Goal: Information Seeking & Learning: Learn about a topic

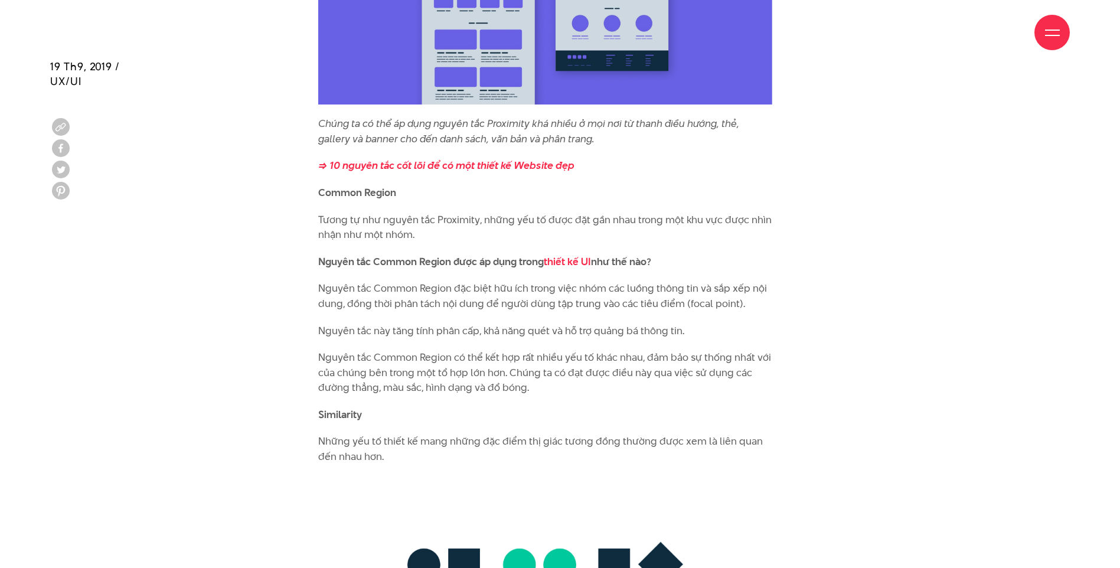
scroll to position [4606, 0]
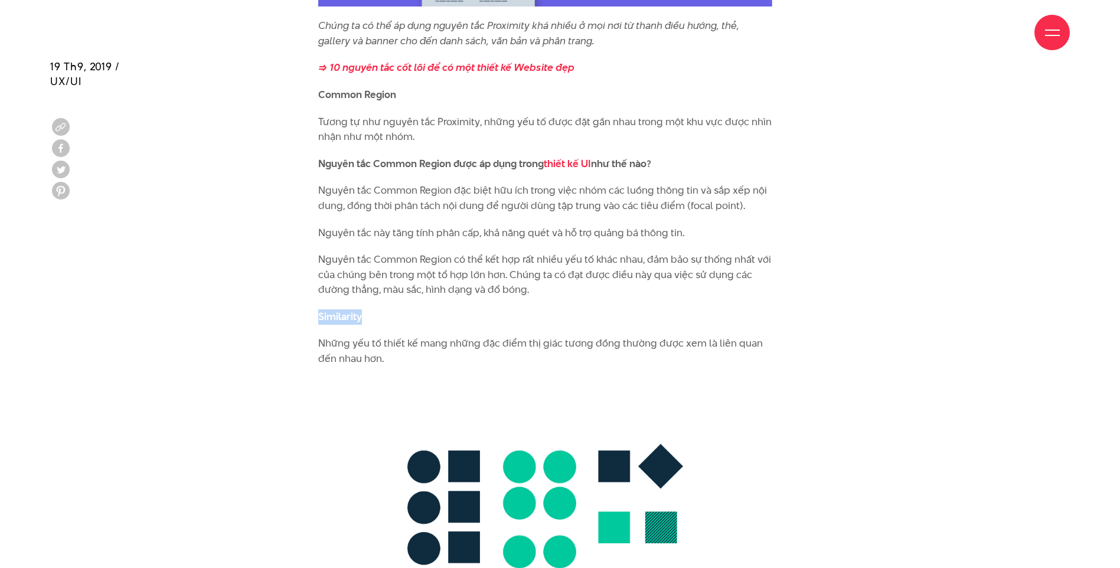
drag, startPoint x: 360, startPoint y: 287, endPoint x: 297, endPoint y: 289, distance: 62.6
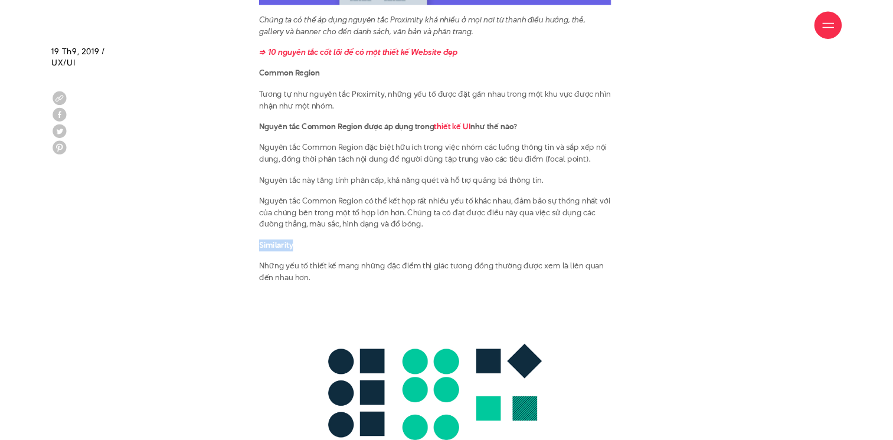
scroll to position [4665, 0]
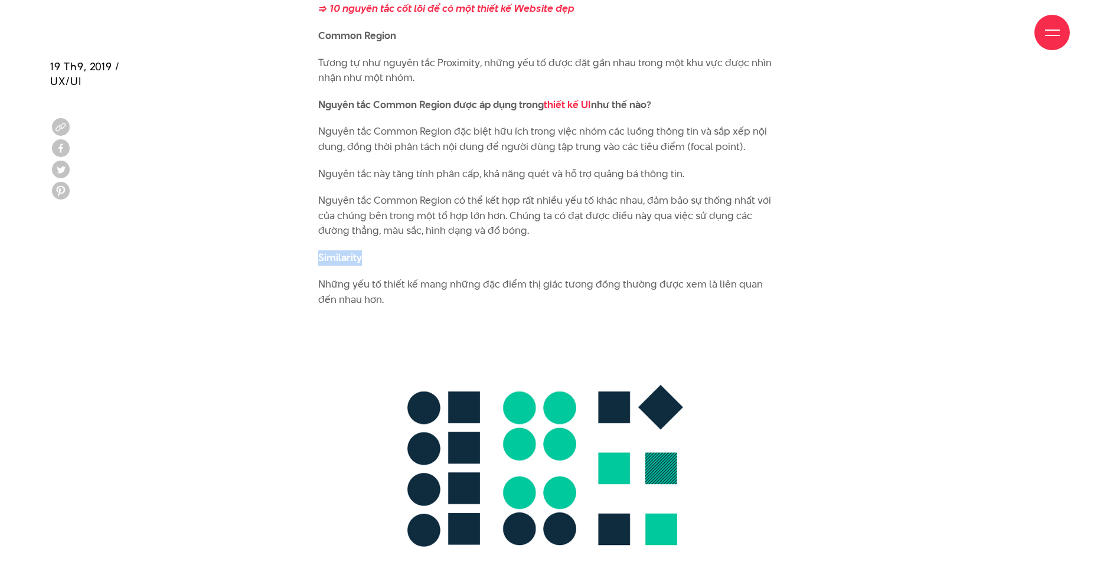
click at [521, 319] on img at bounding box center [545, 468] width 454 height 299
click at [380, 277] on p "Những yếu tố thiết kế mang những đặc điểm thị giác tương đồng thường được xem l…" at bounding box center [545, 292] width 454 height 30
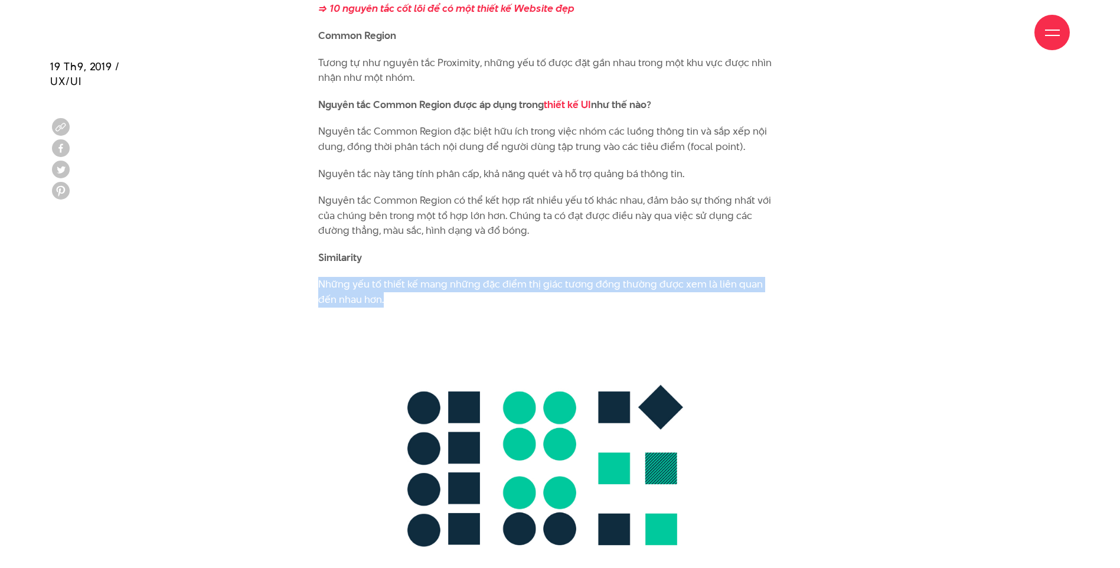
drag, startPoint x: 320, startPoint y: 254, endPoint x: 390, endPoint y: 273, distance: 72.6
click at [390, 277] on p "Những yếu tố thiết kế mang những đặc điểm thị giác tương đồng thường được xem l…" at bounding box center [545, 292] width 454 height 30
copy p "Những yếu tố thiết kế mang những đặc điểm thị giác tương đồng thường được xem l…"
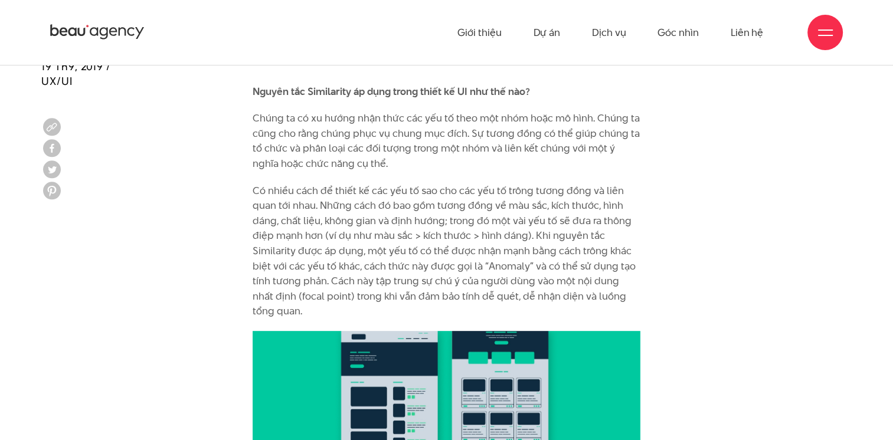
scroll to position [4901, 0]
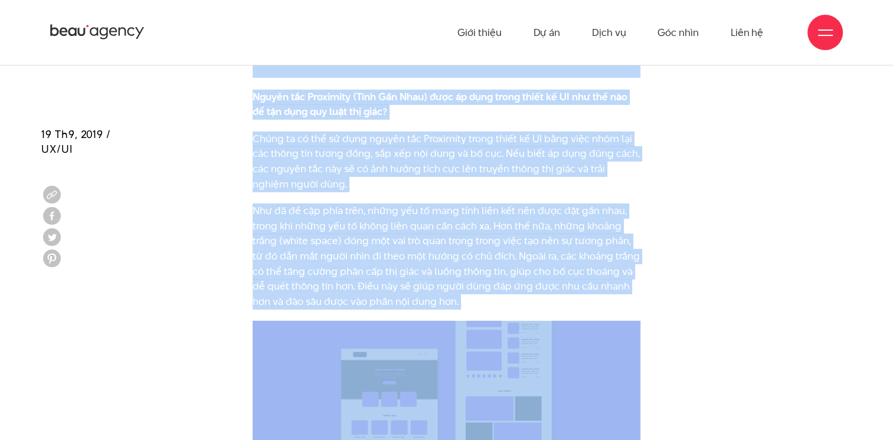
drag, startPoint x: 436, startPoint y: 214, endPoint x: 420, endPoint y: -17, distance: 231.3
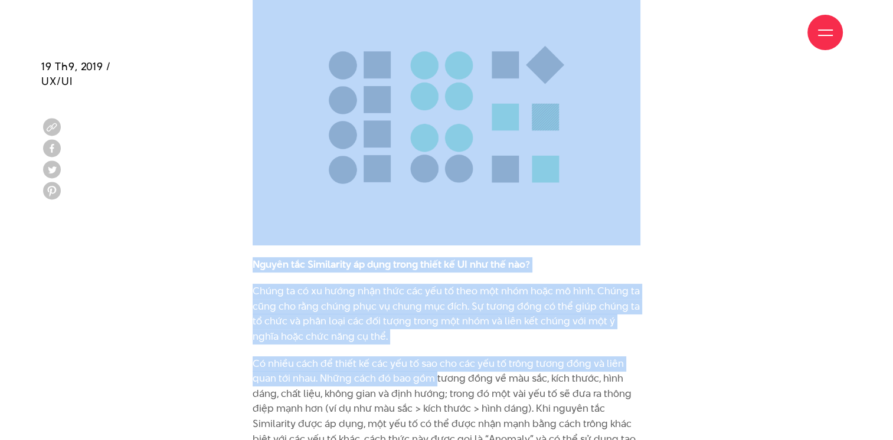
scroll to position [4925, 0]
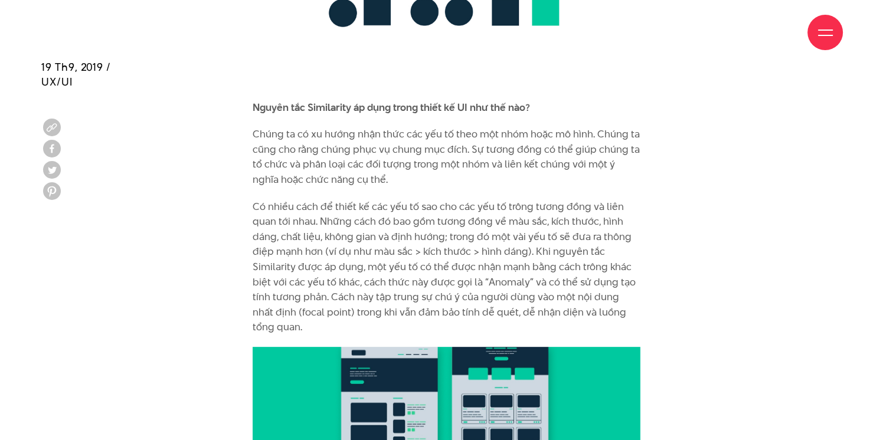
click at [468, 199] on p "Có nhiều cách để thiết kế các yếu tố sao cho các yếu tố trông tương đồng và liê…" at bounding box center [447, 267] width 388 height 136
click at [493, 199] on p "Có nhiều cách để thiết kế các yếu tố sao cho các yếu tố trông tương đồng và liê…" at bounding box center [447, 267] width 388 height 136
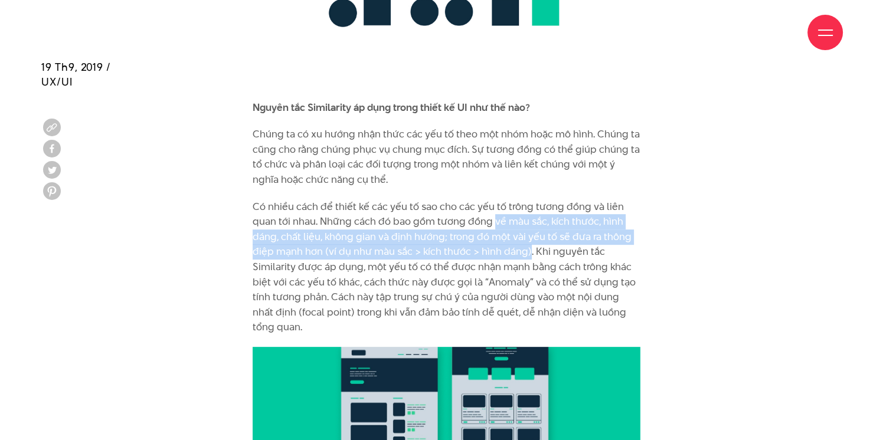
drag, startPoint x: 493, startPoint y: 191, endPoint x: 530, endPoint y: 214, distance: 43.2
click at [530, 214] on p "Có nhiều cách để thiết kế các yếu tố sao cho các yếu tố trông tương đồng và liê…" at bounding box center [447, 267] width 388 height 136
copy p "về màu sắc, kích thước, hình dáng, chất liệu, không gian và định hướng; trong đ…"
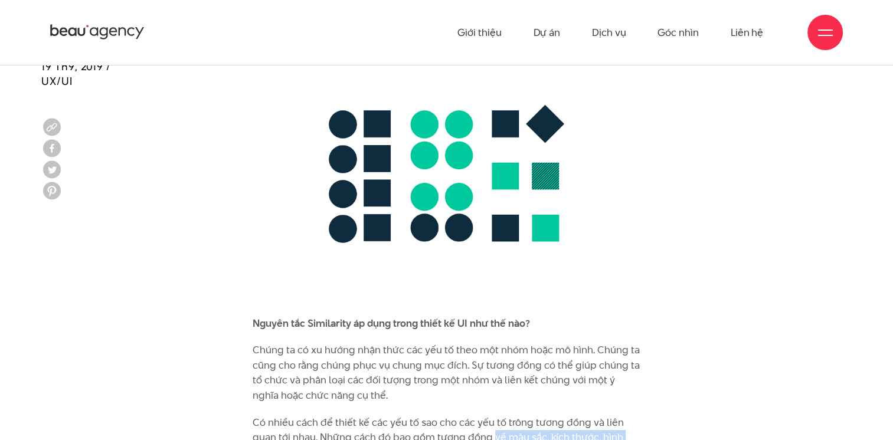
scroll to position [4611, 0]
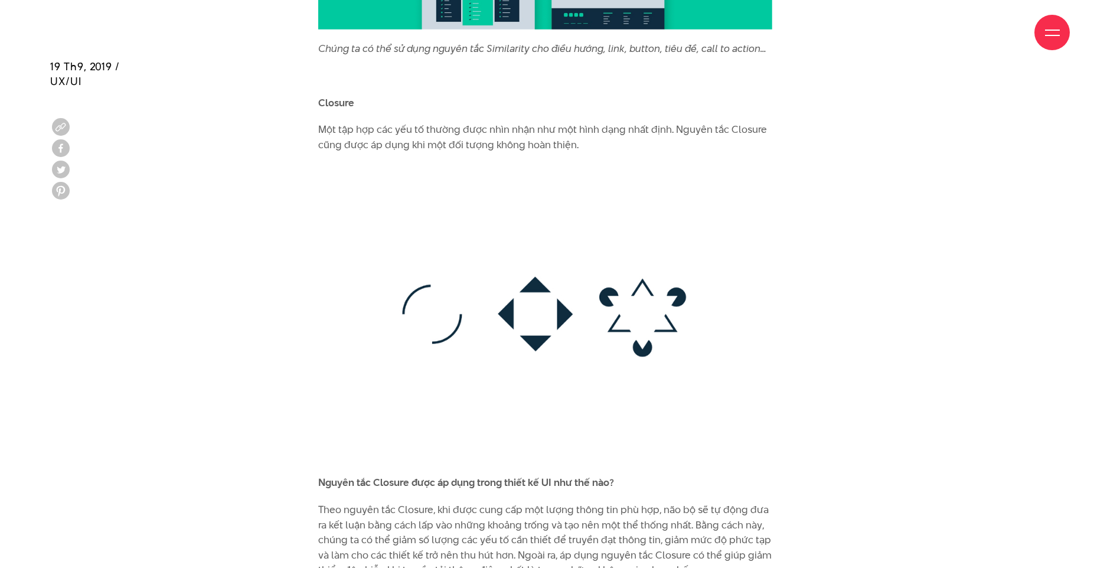
scroll to position [5781, 0]
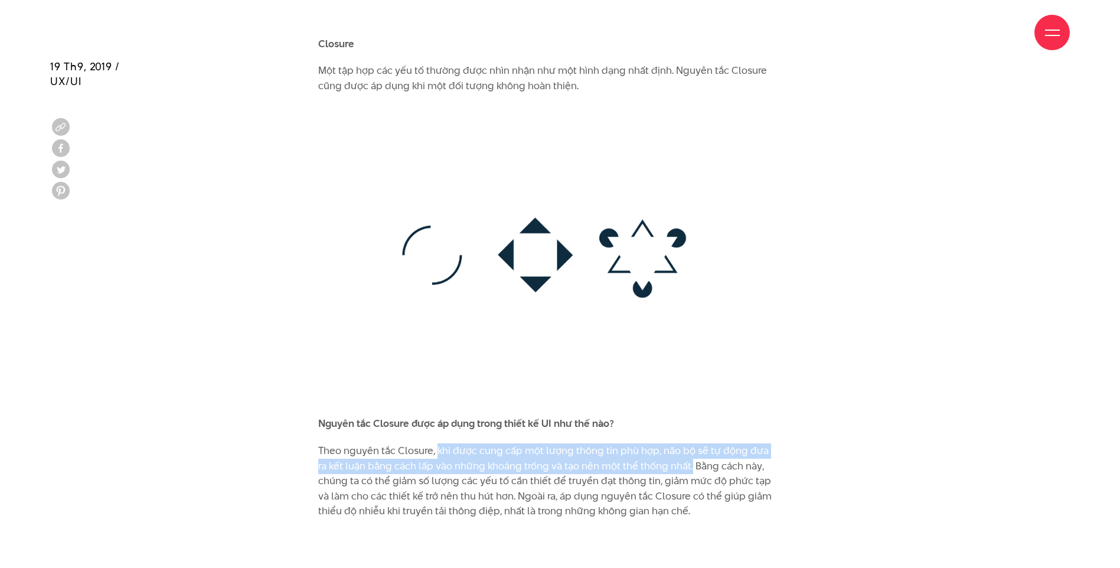
drag, startPoint x: 436, startPoint y: 424, endPoint x: 686, endPoint y: 436, distance: 250.6
click at [686, 443] on p "Theo nguyên tắc Closure, khi được cung cấp một lượng thông tin phù hợp, não bộ …" at bounding box center [545, 481] width 454 height 76
copy p "khi được cung cấp một lượng thông tin phù hợp, não bộ sẽ tự động đưa ra kết luậ…"
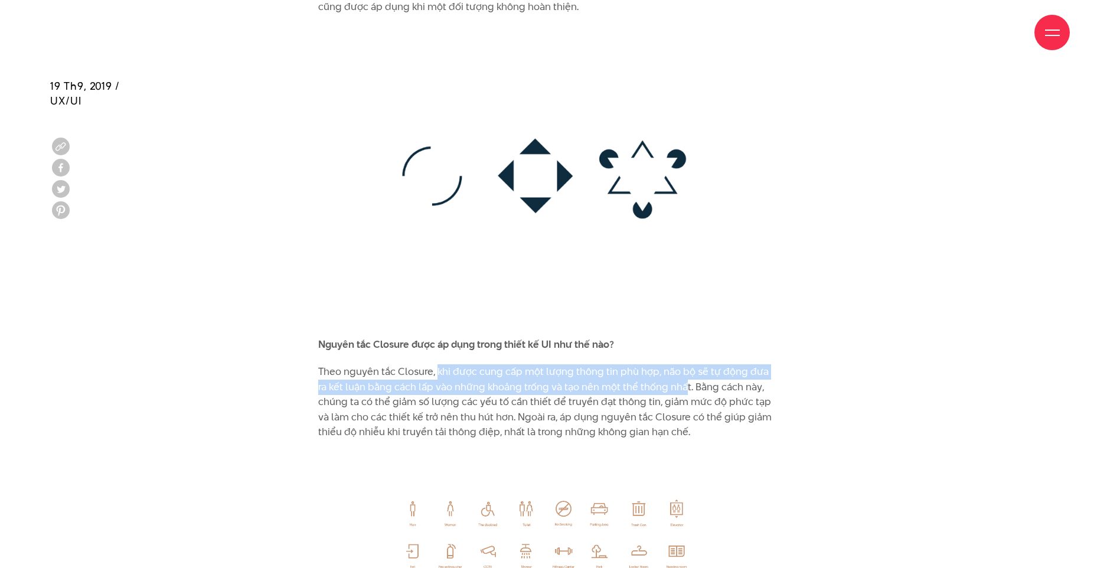
scroll to position [5880, 0]
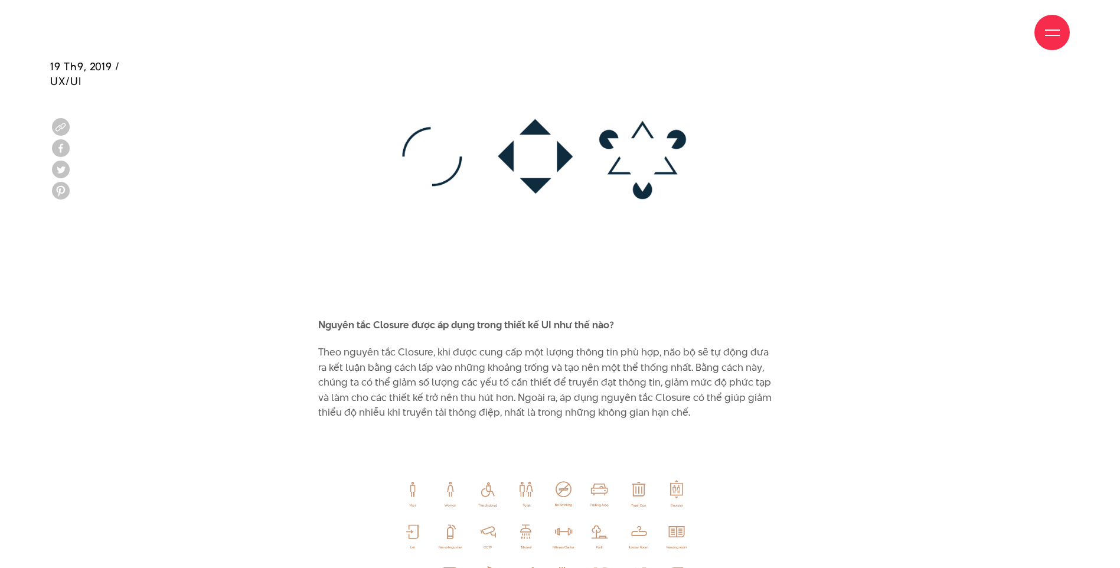
click at [688, 345] on p "Theo nguyên tắc Closure, khi được cung cấp một lượng thông tin phù hợp, não bộ …" at bounding box center [545, 383] width 454 height 76
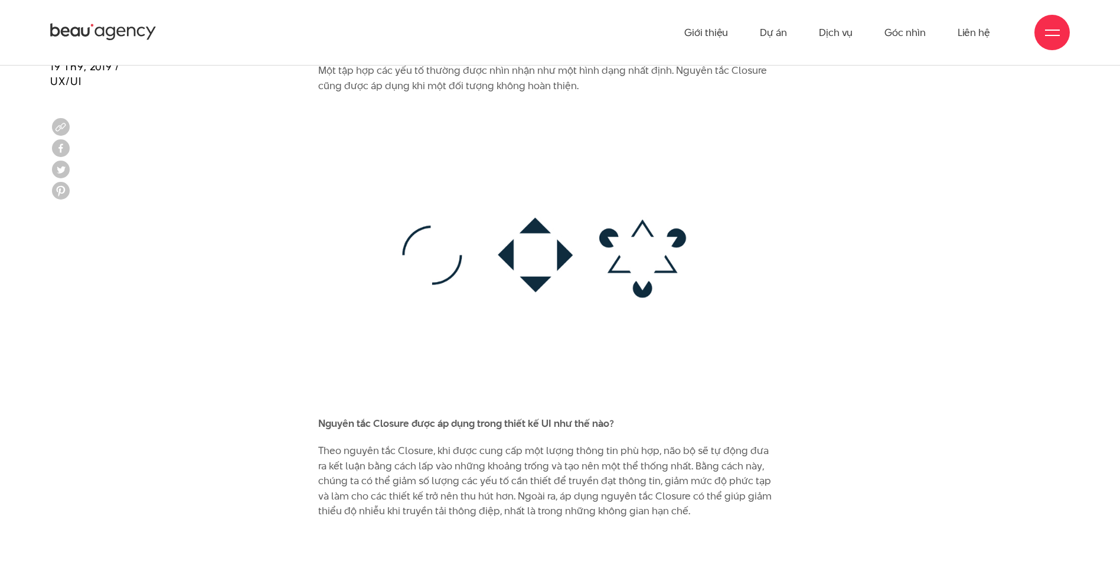
scroll to position [5821, 0]
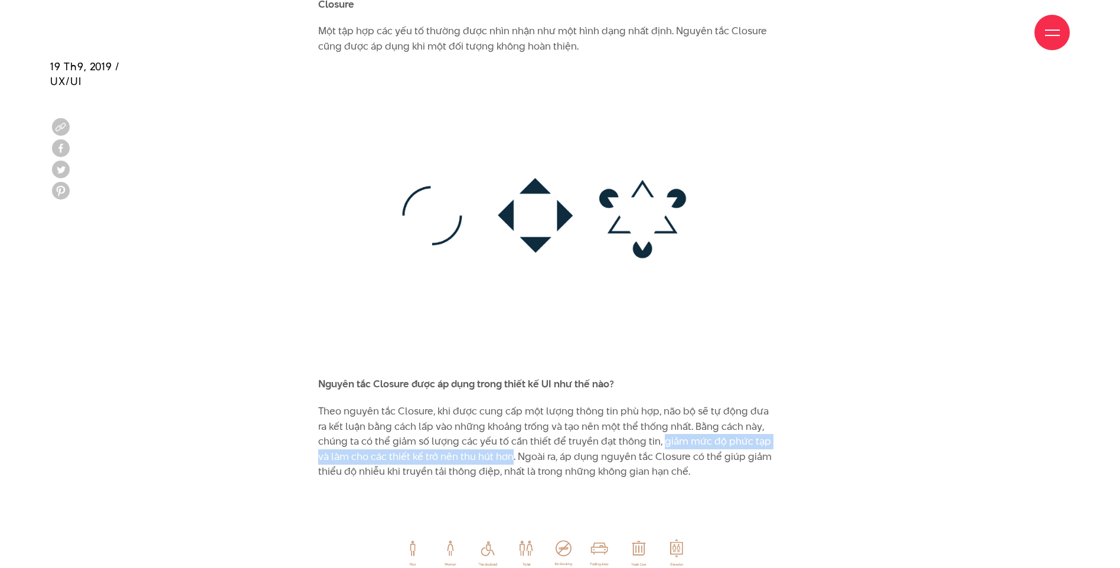
drag, startPoint x: 658, startPoint y: 412, endPoint x: 512, endPoint y: 423, distance: 146.8
click at [512, 423] on p "Theo nguyên tắc Closure, khi được cung cấp một lượng thông tin phù hợp, não bộ …" at bounding box center [545, 442] width 454 height 76
copy p "giảm mức độ phức tạp và làm cho các thiết kế trở nên thu hút hơn"
click at [663, 421] on p "Theo nguyên tắc Closure, khi được cung cấp một lượng thông tin phù hợp, não bộ …" at bounding box center [545, 442] width 454 height 76
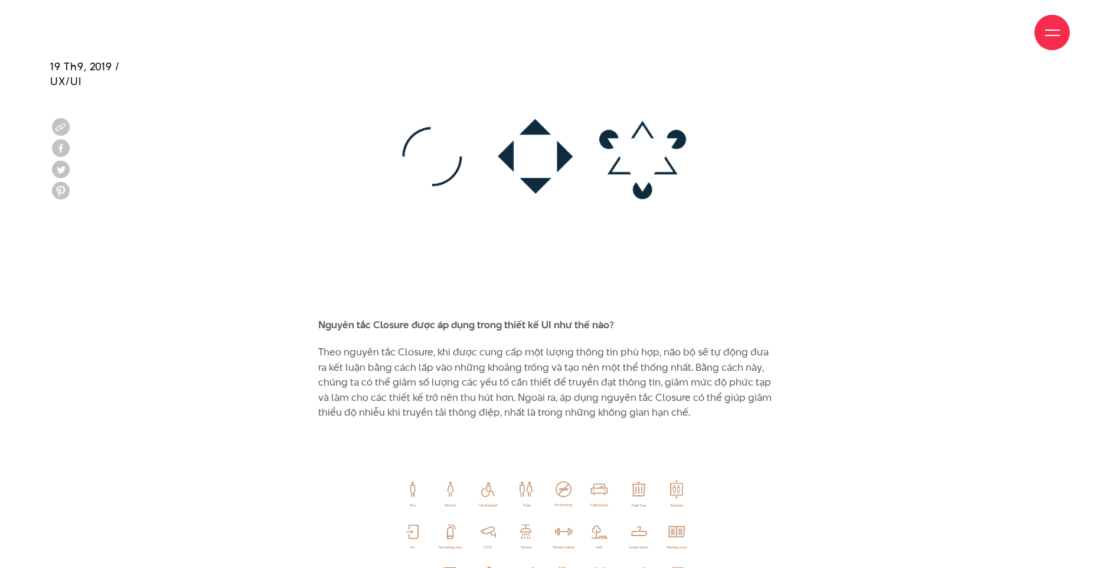
scroll to position [5919, 0]
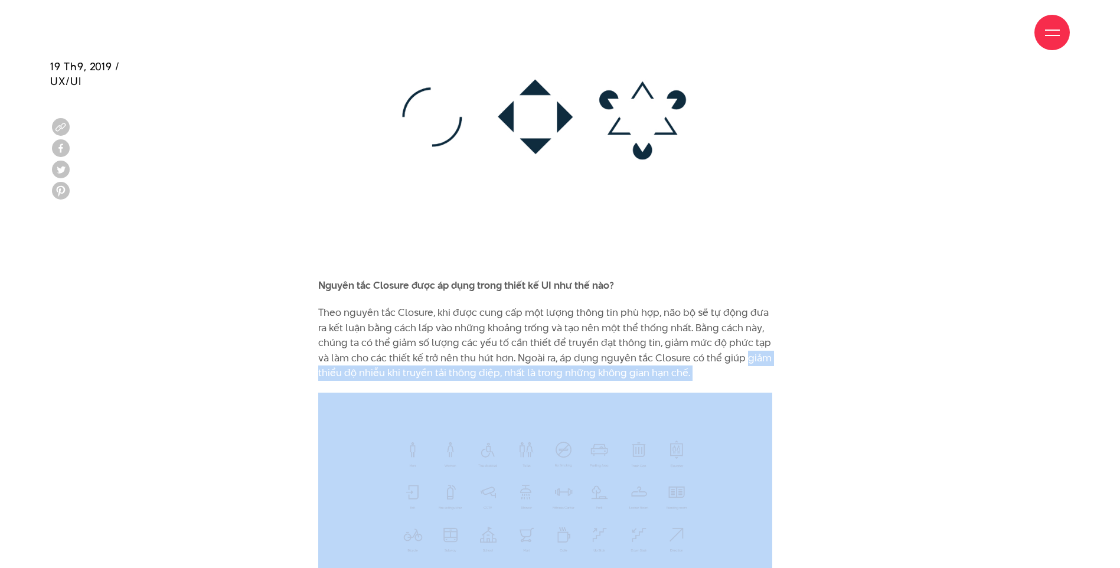
drag, startPoint x: 743, startPoint y: 328, endPoint x: 761, endPoint y: 355, distance: 32.7
copy div "giảm thiểu độ nhiễu khi truyền tải thông điệp, nhất là trong những không gian h…"
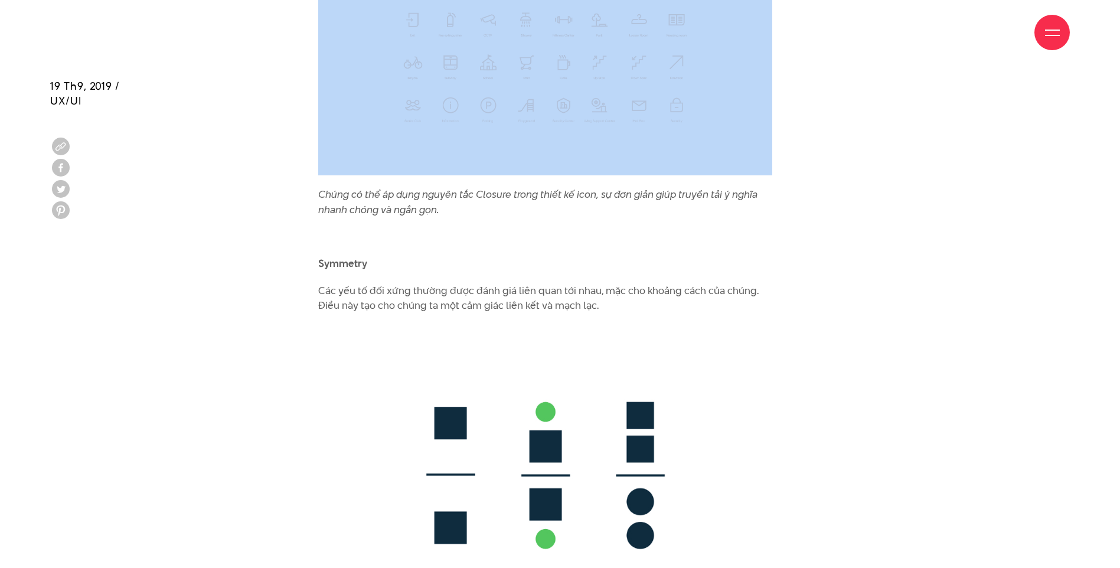
scroll to position [6411, 0]
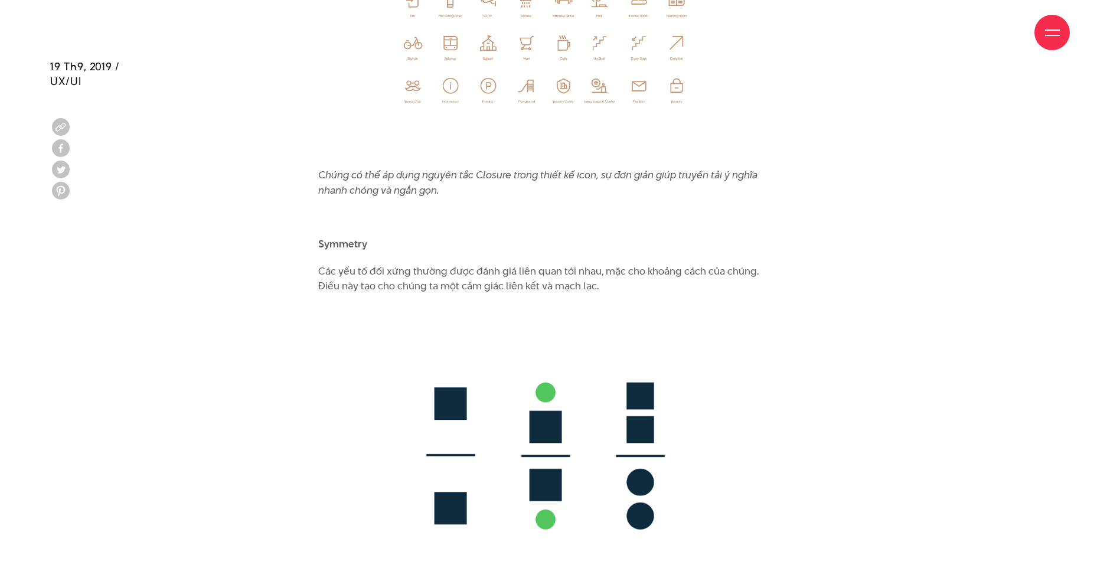
click at [339, 264] on p "Các yếu tố đối xứng thường được đánh giá liên quan tới nhau, mặc cho khoảng các…" at bounding box center [545, 279] width 454 height 30
drag, startPoint x: 316, startPoint y: 238, endPoint x: 624, endPoint y: 256, distance: 308.6
copy p "Các yếu tố đối xứng thường được đánh giá liên quan tới nhau, mặc cho khoảng các…"
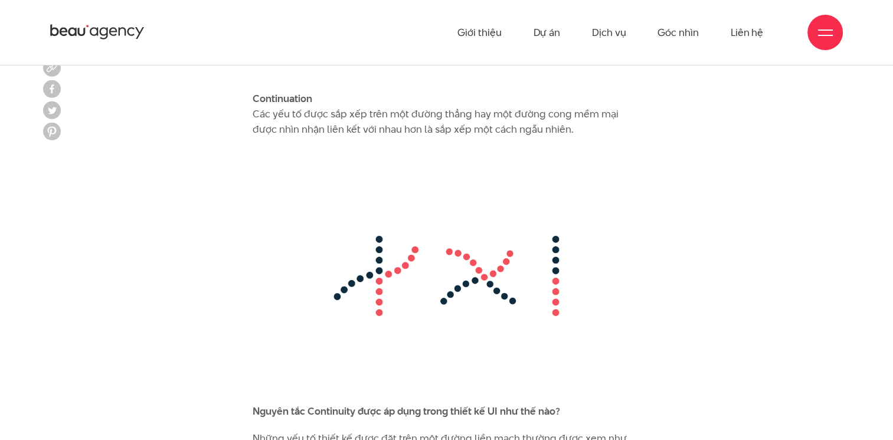
scroll to position [6981, 0]
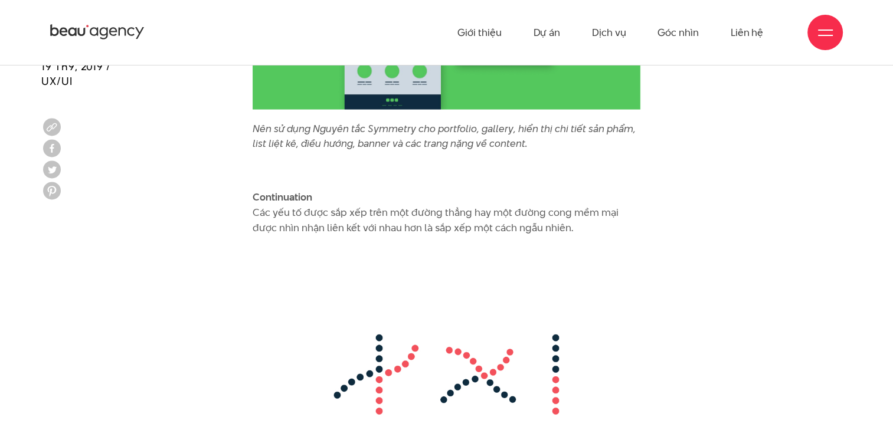
drag, startPoint x: 266, startPoint y: 180, endPoint x: 260, endPoint y: 176, distance: 7.2
click at [260, 190] on p "Continuation Các yếu tố được sắp xếp trên một đường thẳng hay một đường cong mề…" at bounding box center [447, 212] width 388 height 45
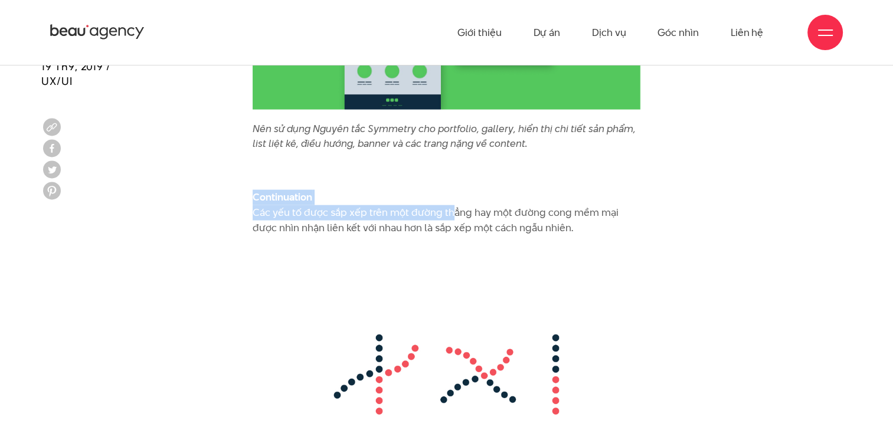
drag, startPoint x: 260, startPoint y: 176, endPoint x: 444, endPoint y: 176, distance: 183.6
drag, startPoint x: 444, startPoint y: 176, endPoint x: 491, endPoint y: 195, distance: 51.1
click at [489, 195] on p "Continuation Các yếu tố được sắp xếp trên một đường thẳng hay một đường cong mề…" at bounding box center [447, 212] width 388 height 45
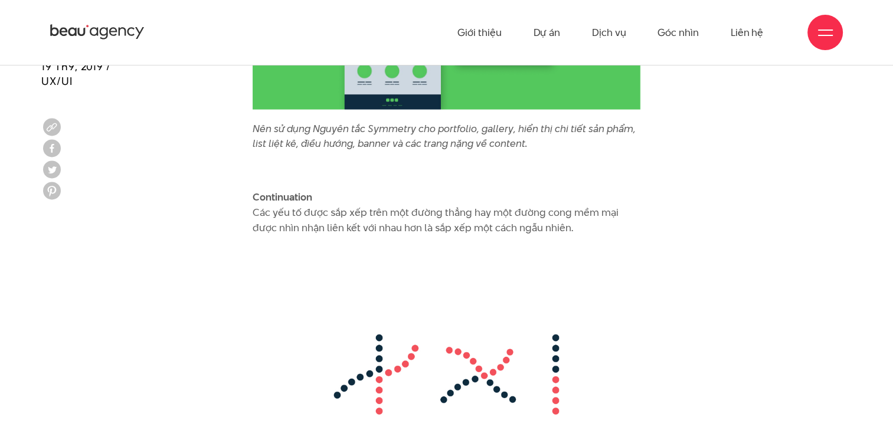
drag, startPoint x: 254, startPoint y: 182, endPoint x: 551, endPoint y: 197, distance: 297.9
click at [551, 197] on p "Continuation Các yếu tố được sắp xếp trên một đường thẳng hay một đường cong mề…" at bounding box center [447, 212] width 388 height 45
copy p "Các yếu tố được sắp xếp trên một đường thẳng hay một đường cong mềm mại được nh…"
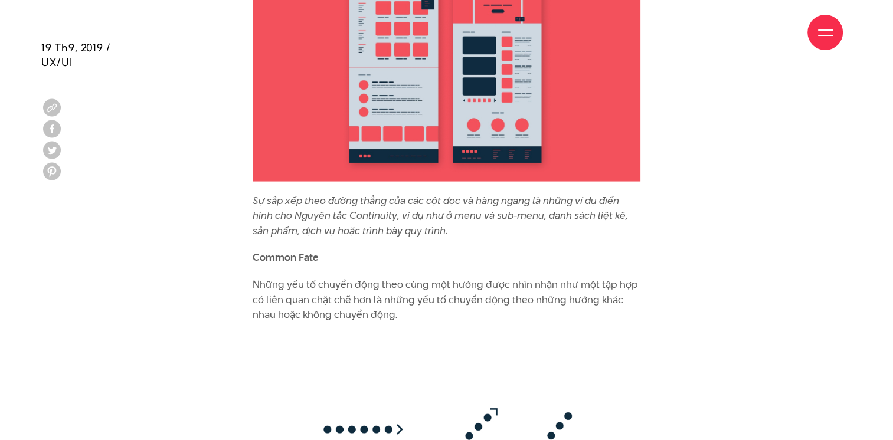
scroll to position [7670, 0]
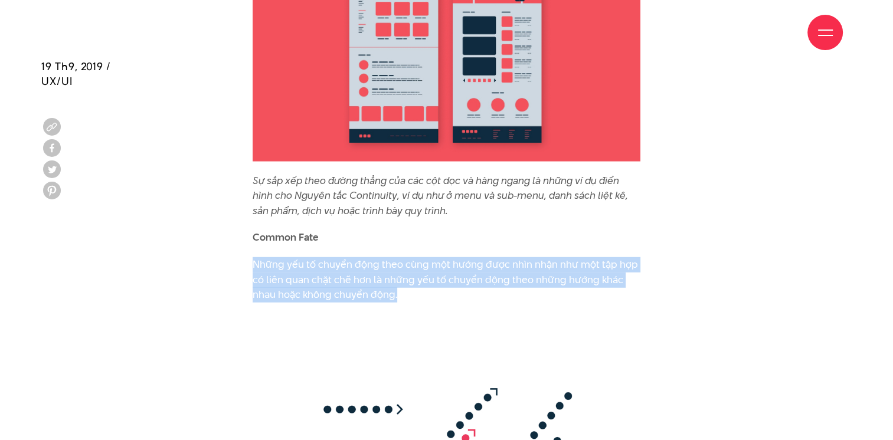
drag, startPoint x: 254, startPoint y: 233, endPoint x: 438, endPoint y: 263, distance: 186.0
click at [438, 263] on p "Những yếu tố chuyển động theo cùng một hướng được nhìn nhận như một tập hợp có …" at bounding box center [447, 279] width 388 height 45
copy p "Những yếu tố chuyển động theo cùng một hướng được nhìn nhận như một tập hợp có …"
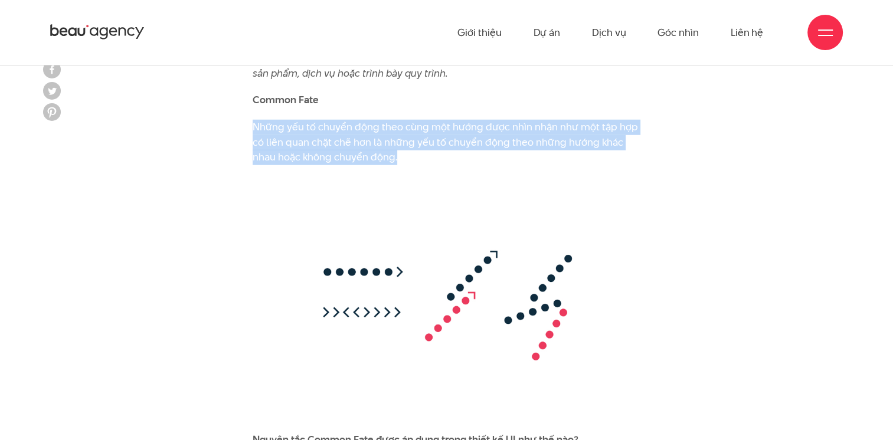
scroll to position [7729, 0]
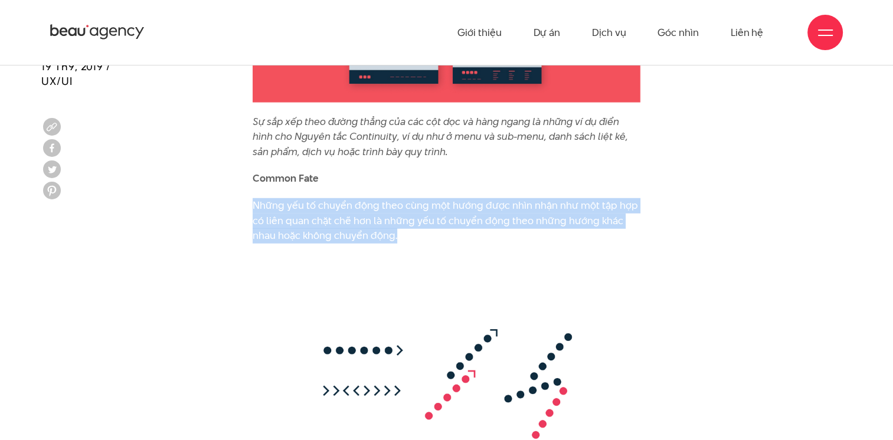
click at [558, 256] on img at bounding box center [447, 384] width 388 height 256
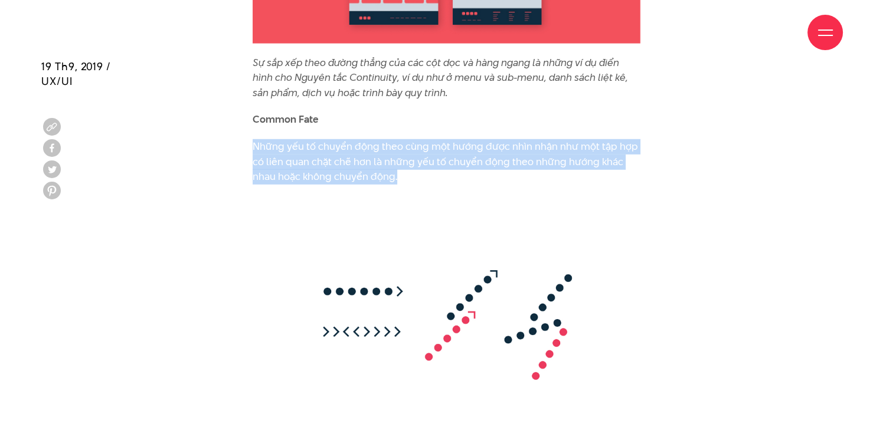
click at [361, 261] on img at bounding box center [447, 325] width 388 height 256
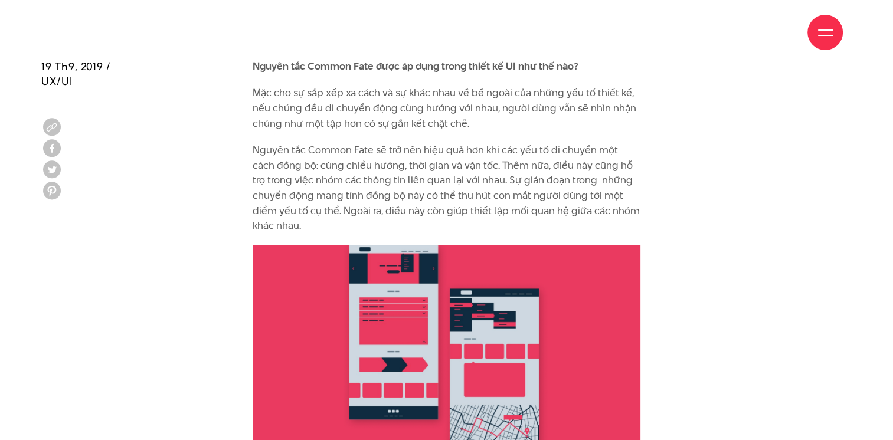
scroll to position [8260, 0]
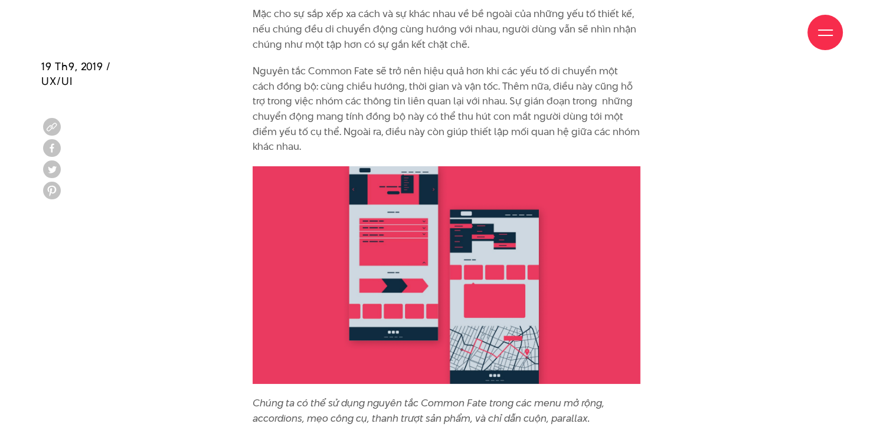
click at [392, 244] on img at bounding box center [447, 275] width 388 height 218
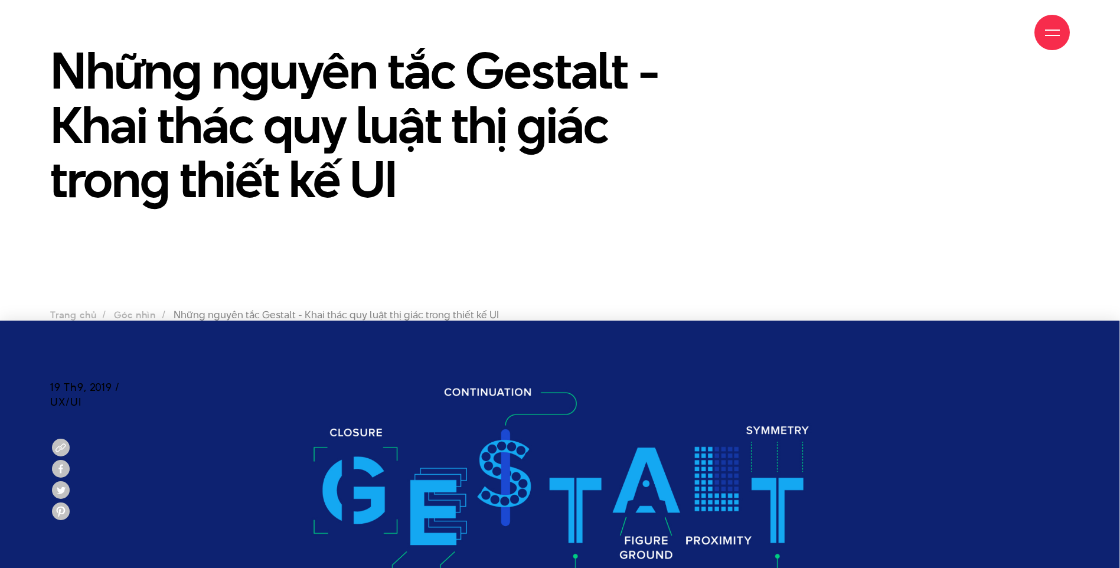
scroll to position [177, 0]
